Goal: Transaction & Acquisition: Subscribe to service/newsletter

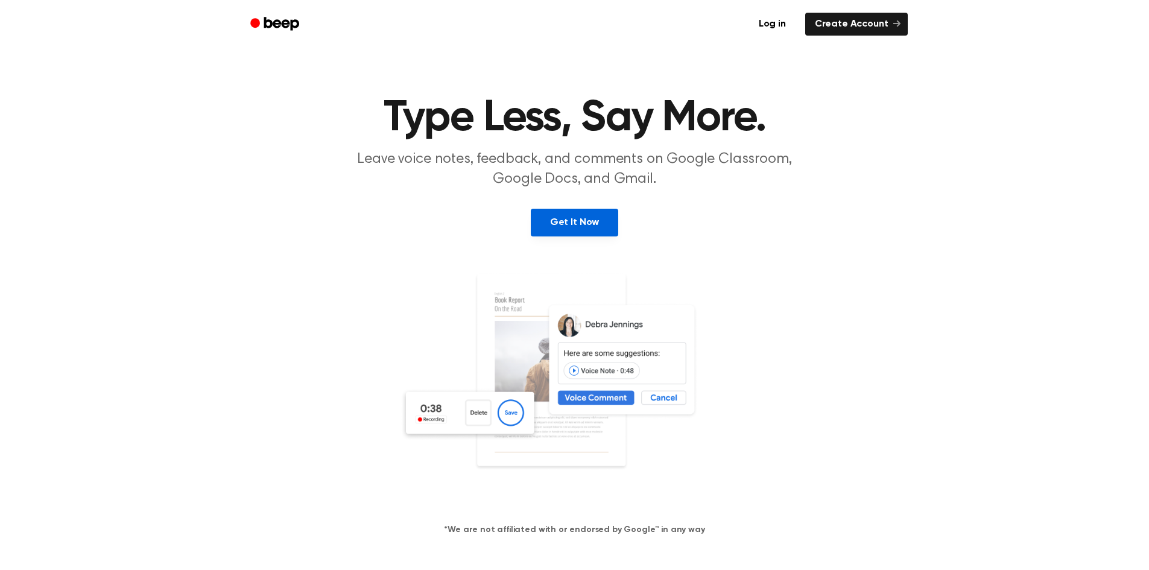
click at [599, 220] on link "Get It Now" at bounding box center [574, 223] width 87 height 28
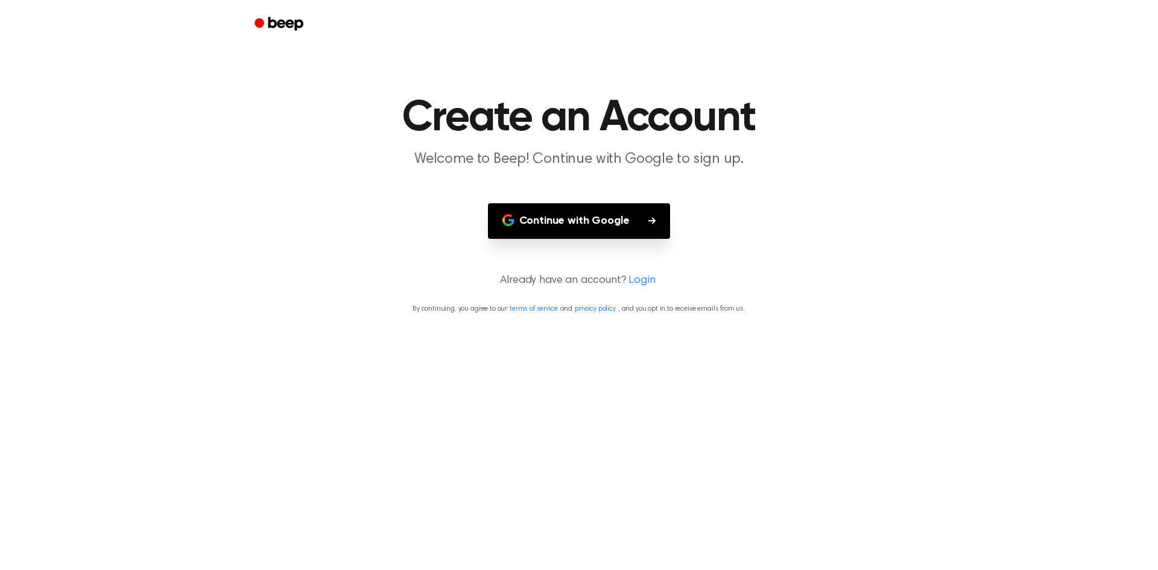
click at [620, 220] on button "Continue with Google" at bounding box center [579, 221] width 183 height 36
